Goal: Information Seeking & Learning: Check status

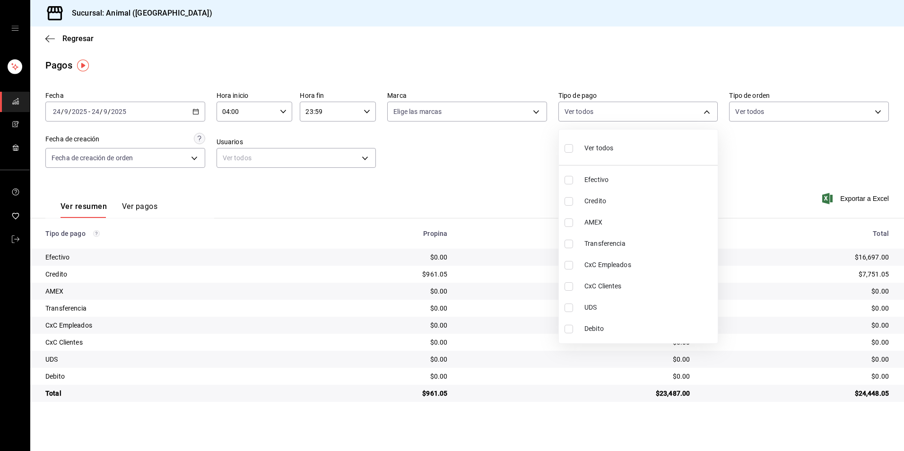
click at [647, 211] on li "Credito" at bounding box center [638, 201] width 159 height 21
type input "235ce608-f464-428a-9a71-314f665367d1"
checkbox input "true"
click at [638, 333] on span "Debito" at bounding box center [649, 329] width 130 height 10
type input "235ce608-f464-428a-9a71-314f665367d1,c7b29183-a811-4137-9cfa-21a61cd2bc4a"
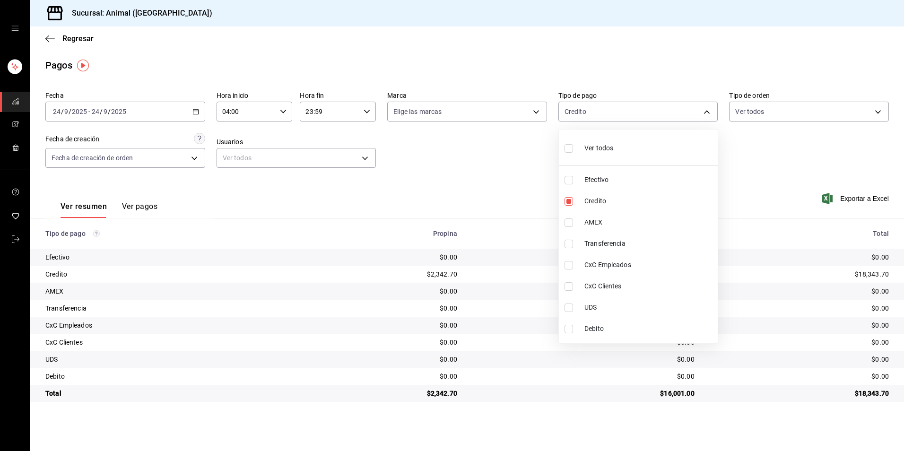
checkbox input "true"
click at [623, 147] on li "Ver todos" at bounding box center [638, 147] width 159 height 28
type input "b84c62b8-b02c-4970-ab2e-e166616419f2,235ce608-f464-428a-9a71-314f665367d1,53567…"
checkbox input "true"
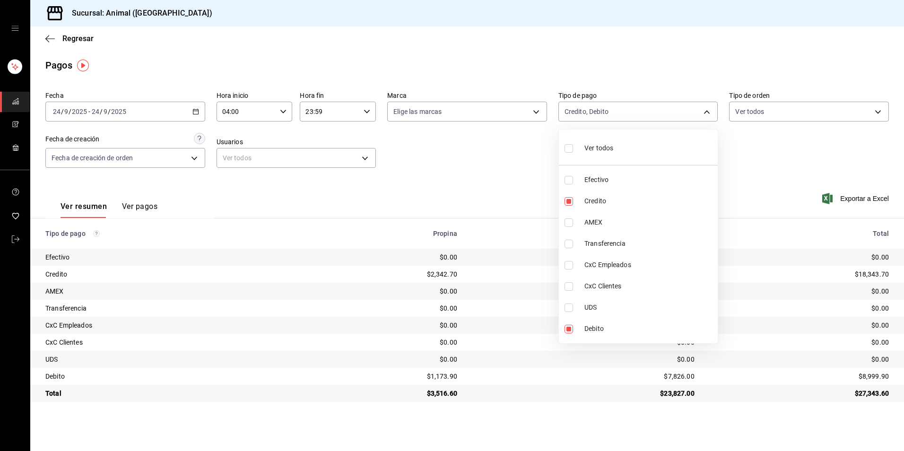
checkbox input "true"
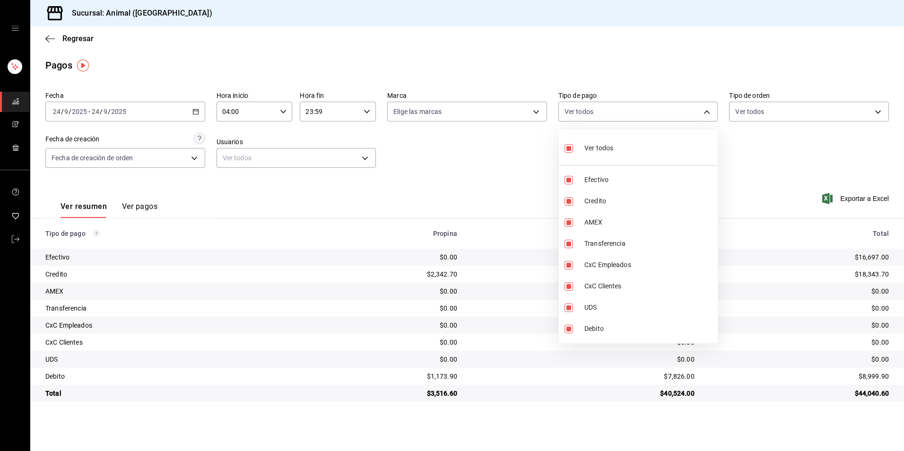
click at [623, 147] on li "Ver todos" at bounding box center [638, 147] width 159 height 28
checkbox input "false"
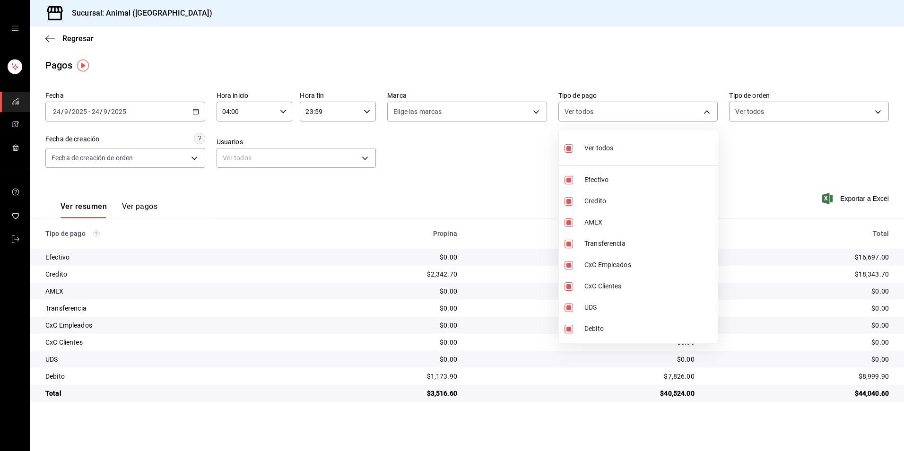
checkbox input "false"
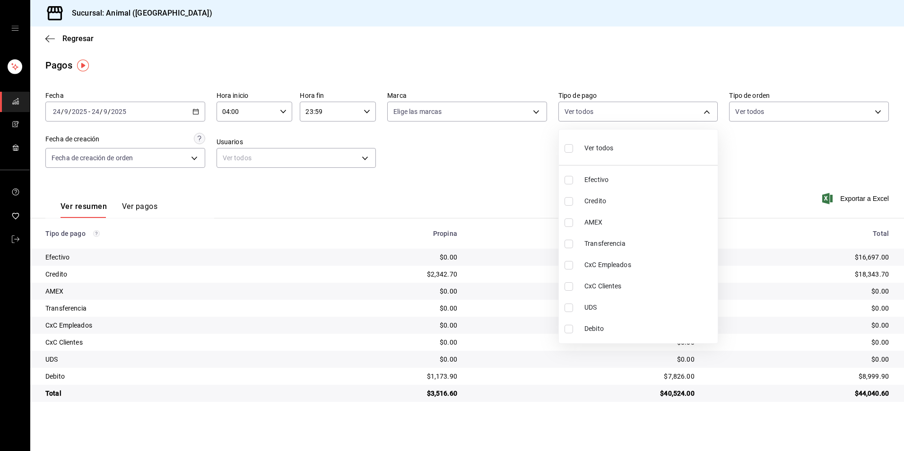
click at [617, 196] on span "Credito" at bounding box center [649, 201] width 130 height 10
type input "235ce608-f464-428a-9a71-314f665367d1"
checkbox input "true"
click at [620, 329] on span "Debito" at bounding box center [649, 329] width 130 height 10
type input "235ce608-f464-428a-9a71-314f665367d1,c7b29183-a811-4137-9cfa-21a61cd2bc4a"
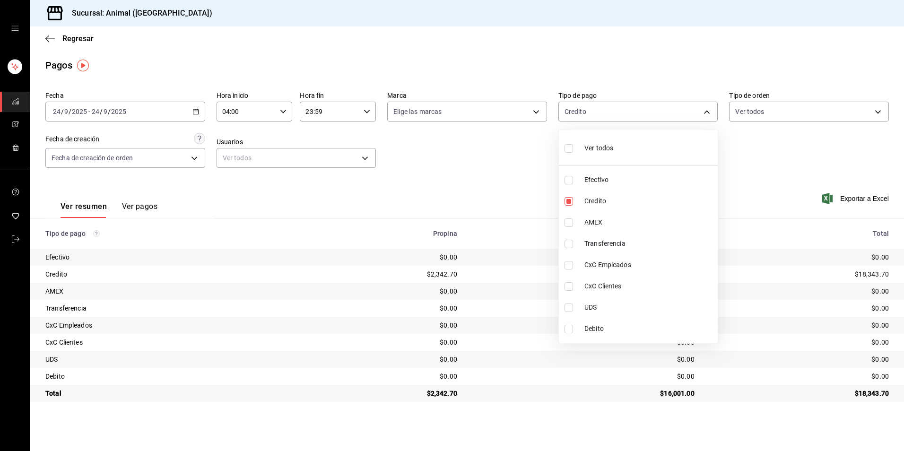
checkbox input "true"
click at [611, 164] on ul "Ver todos Efectivo Credito AMEX Transferencia CxC Empleados CxC Clientes UDS De…" at bounding box center [638, 237] width 159 height 214
click at [613, 154] on div "Ver todos" at bounding box center [588, 147] width 49 height 20
type input "b84c62b8-b02c-4970-ab2e-e166616419f2,235ce608-f464-428a-9a71-314f665367d1,53567…"
checkbox input "true"
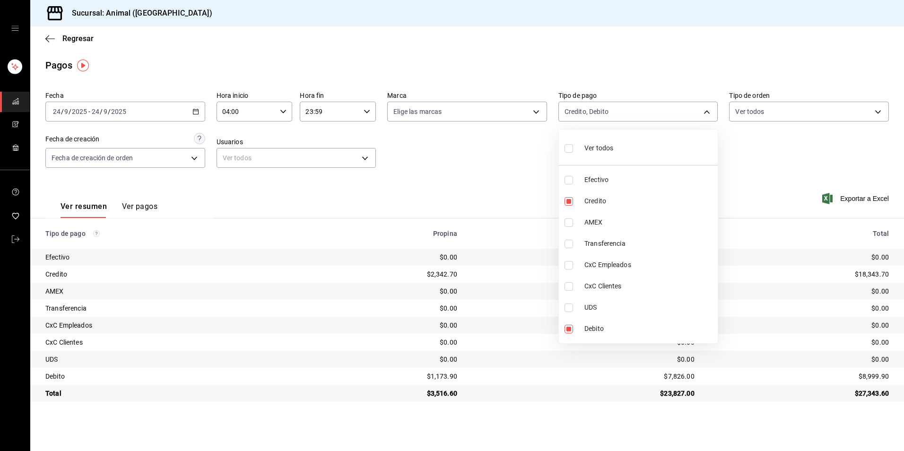
checkbox input "true"
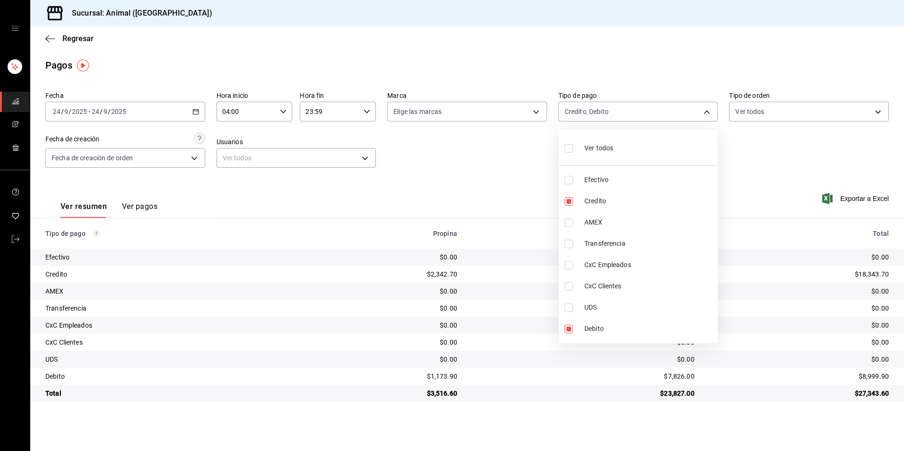
checkbox input "true"
click at [613, 154] on div "Ver todos" at bounding box center [588, 147] width 49 height 20
checkbox input "false"
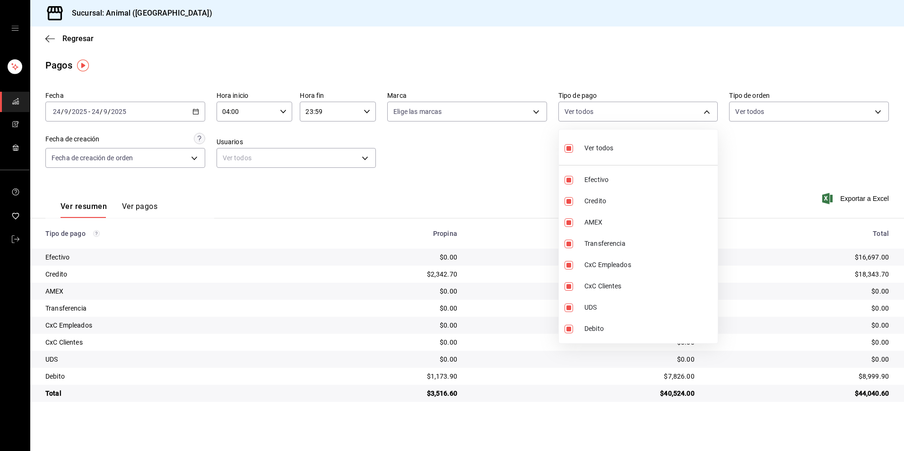
checkbox input "false"
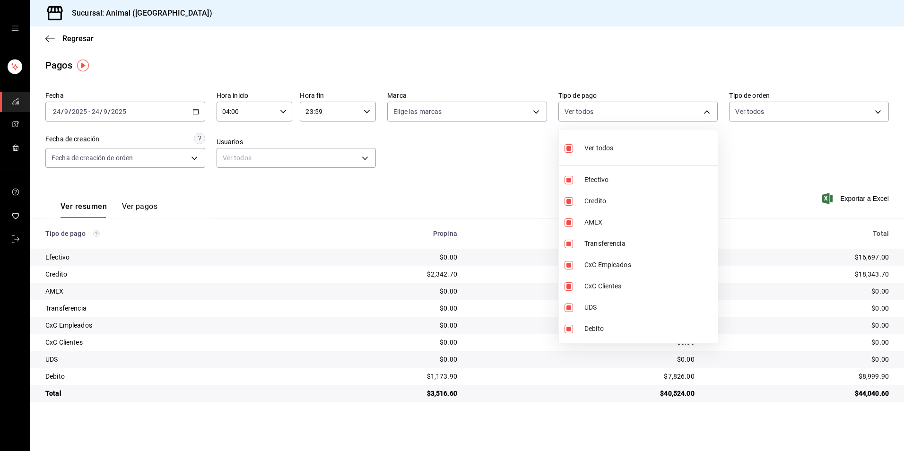
checkbox input "false"
click at [636, 147] on li "Ver todos" at bounding box center [638, 147] width 159 height 28
type input "b84c62b8-b02c-4970-ab2e-e166616419f2,235ce608-f464-428a-9a71-314f665367d1,53567…"
checkbox input "true"
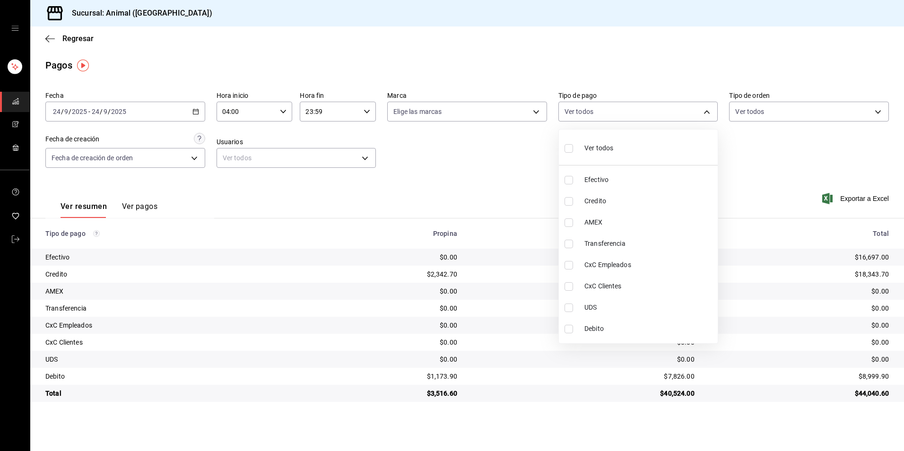
checkbox input "true"
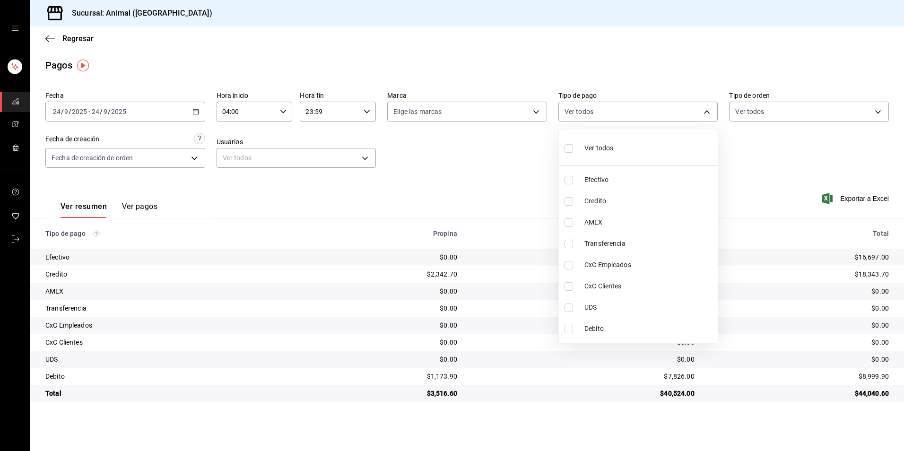
checkbox input "true"
click at [636, 147] on li "Ver todos" at bounding box center [638, 147] width 159 height 28
checkbox input "false"
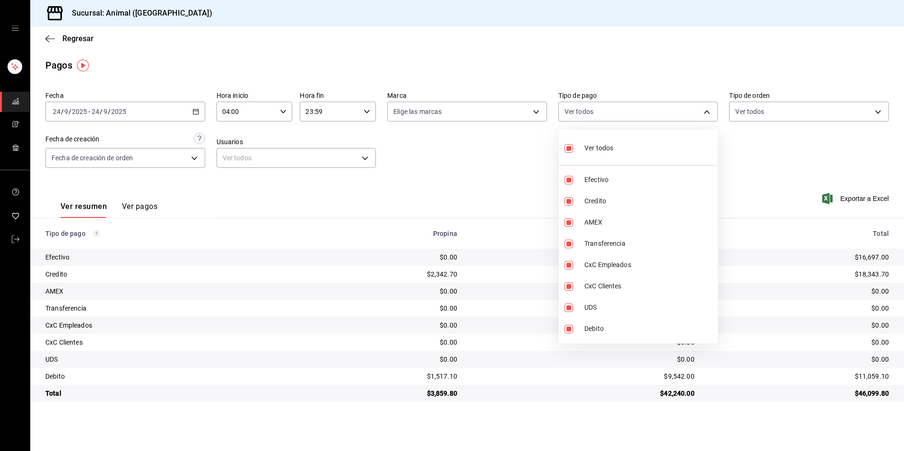
checkbox input "false"
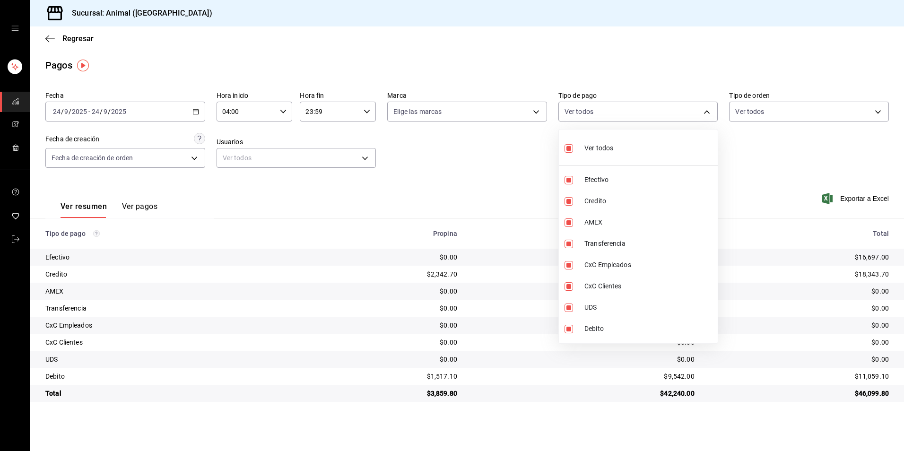
checkbox input "false"
click at [588, 205] on span "Credito" at bounding box center [649, 201] width 130 height 10
type input "235ce608-f464-428a-9a71-314f665367d1"
checkbox input "true"
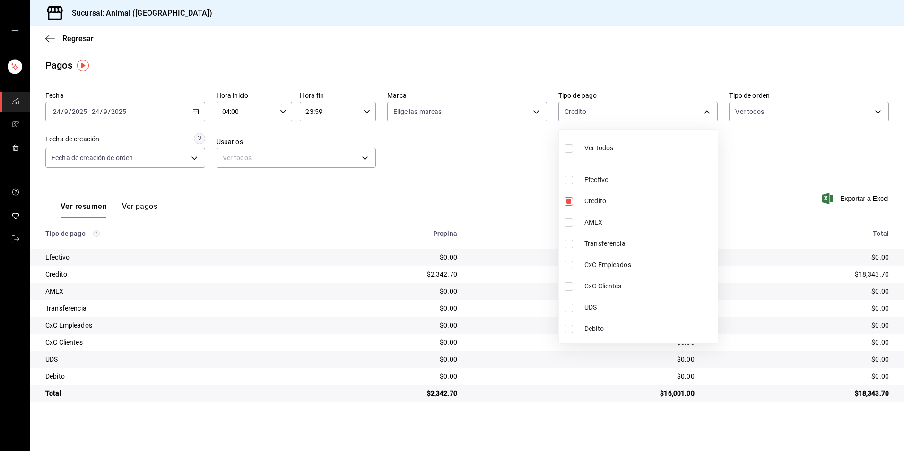
click at [586, 334] on li "Debito" at bounding box center [638, 328] width 159 height 21
type input "235ce608-f464-428a-9a71-314f665367d1,c7b29183-a811-4137-9cfa-21a61cd2bc4a"
checkbox input "true"
click at [592, 150] on span "Ver todos" at bounding box center [598, 148] width 29 height 10
type input "b84c62b8-b02c-4970-ab2e-e166616419f2,235ce608-f464-428a-9a71-314f665367d1,53567…"
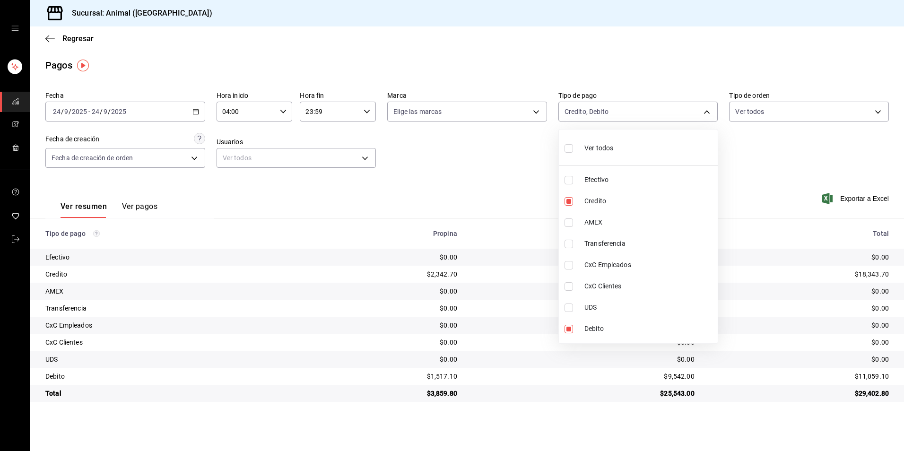
checkbox input "true"
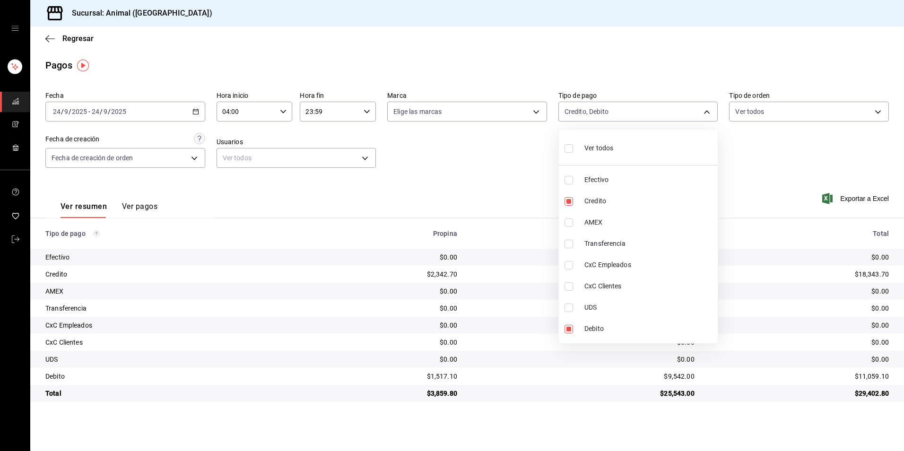
checkbox input "true"
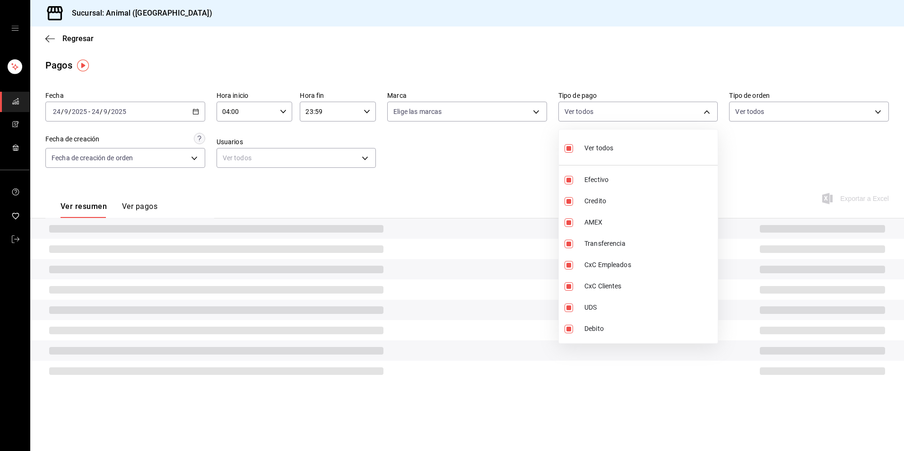
click at [592, 150] on span "Ver todos" at bounding box center [598, 148] width 29 height 10
checkbox input "false"
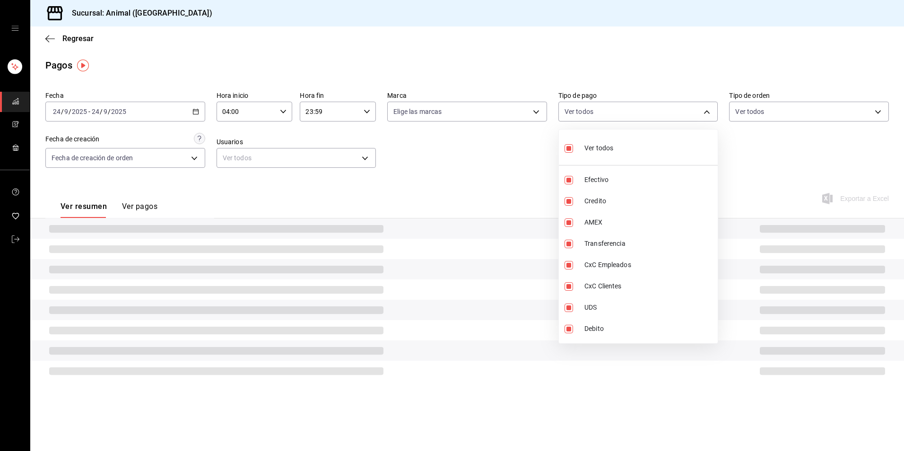
checkbox input "false"
